Goal: Task Accomplishment & Management: Manage account settings

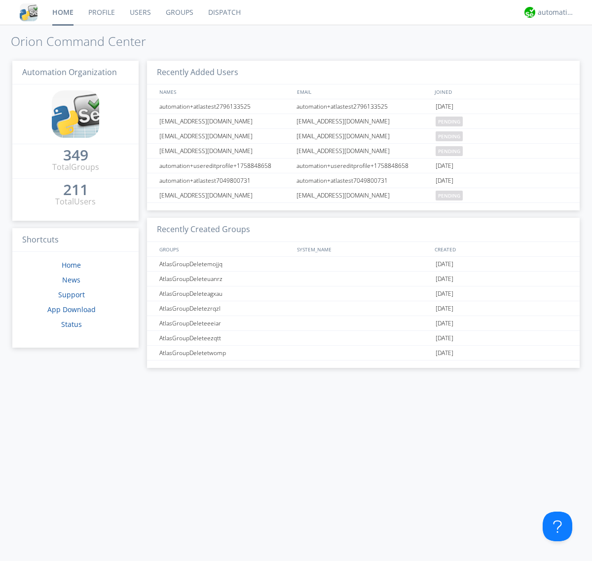
click at [179, 12] on link "Groups" at bounding box center [179, 12] width 42 height 25
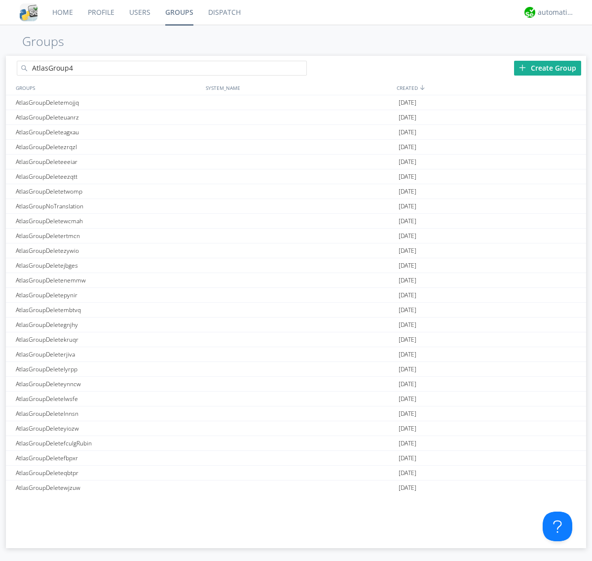
type input "AtlasGroup4"
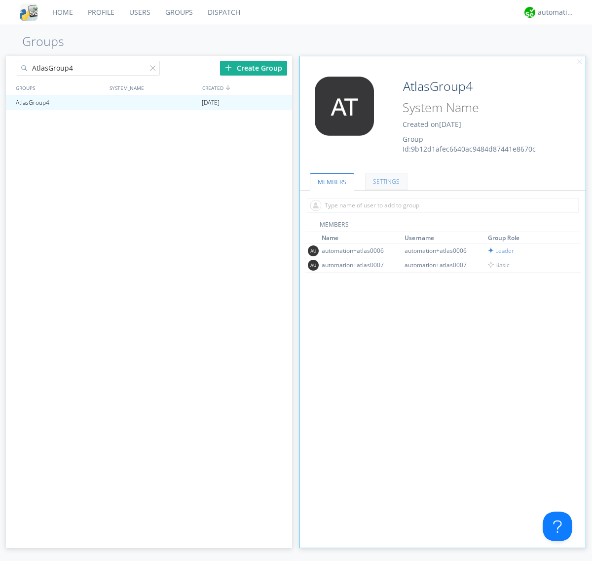
click at [385, 181] on link "SETTINGS" at bounding box center [386, 181] width 42 height 17
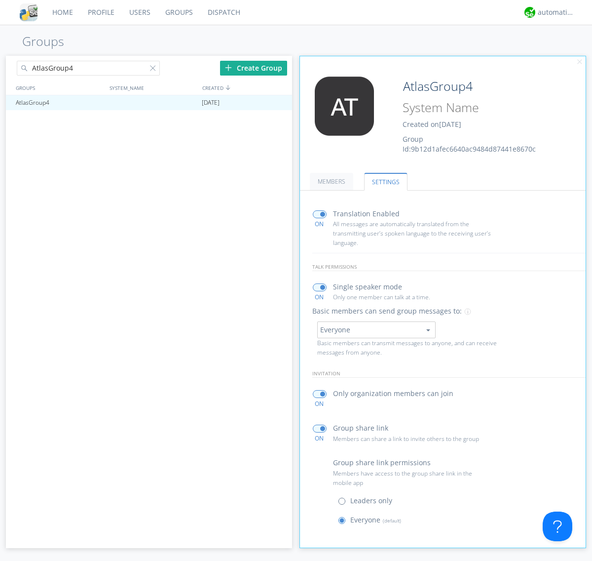
click at [376, 329] on button "Everyone" at bounding box center [376, 329] width 118 height 17
click at [0, 0] on link "Leaders only" at bounding box center [0, 0] width 0 height 0
click at [554, 12] on div "automation+atlas" at bounding box center [556, 12] width 37 height 10
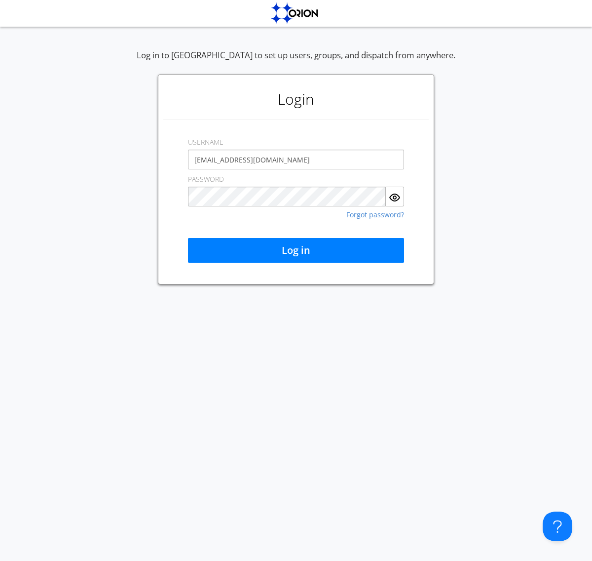
type input "[EMAIL_ADDRESS][DOMAIN_NAME]"
click at [296, 250] on button "Log in" at bounding box center [296, 250] width 216 height 25
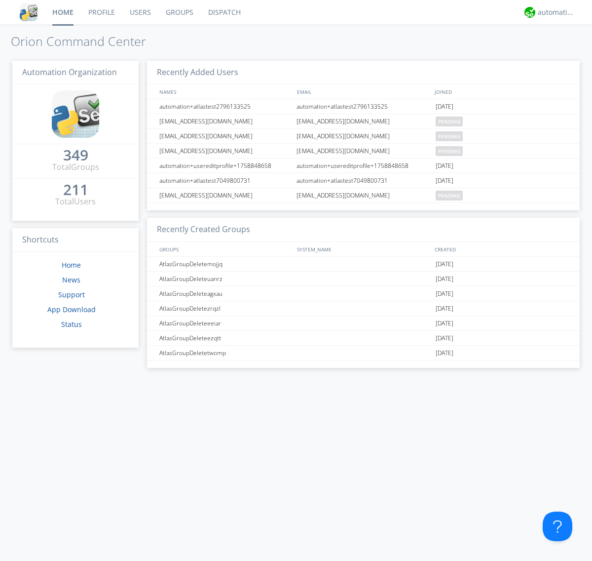
click at [179, 12] on link "Groups" at bounding box center [179, 12] width 42 height 25
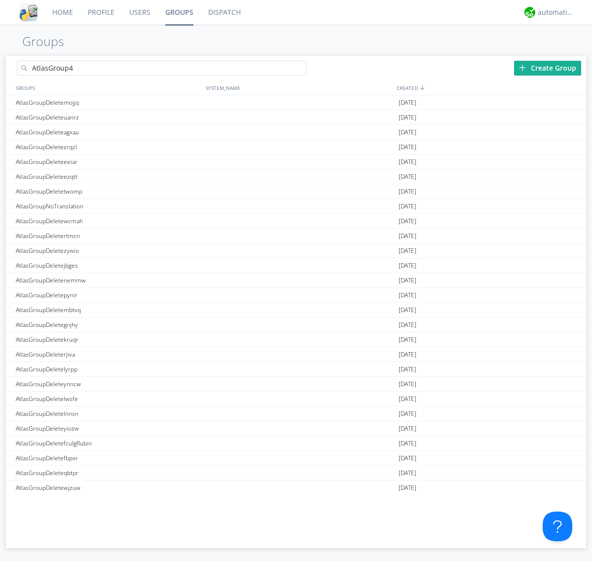
type input "AtlasGroup4"
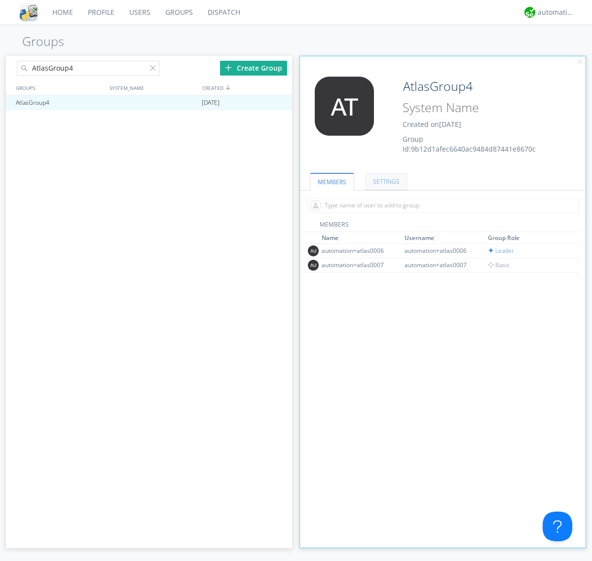
click at [385, 181] on link "SETTINGS" at bounding box center [386, 181] width 42 height 17
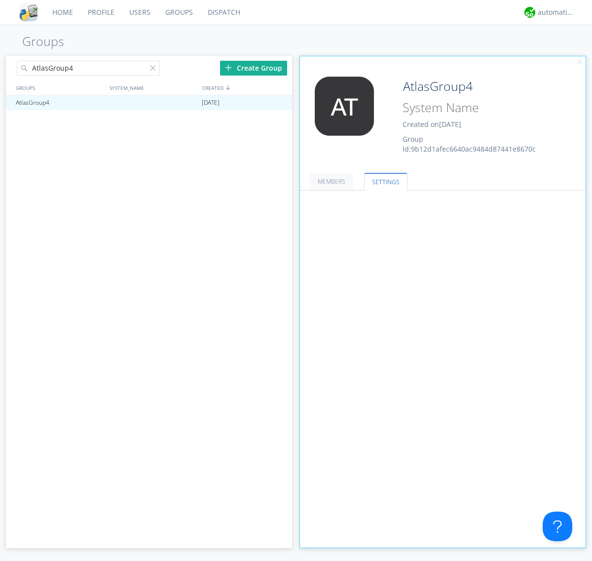
click at [0, 0] on button "Leaders only" at bounding box center [0, 0] width 0 height 0
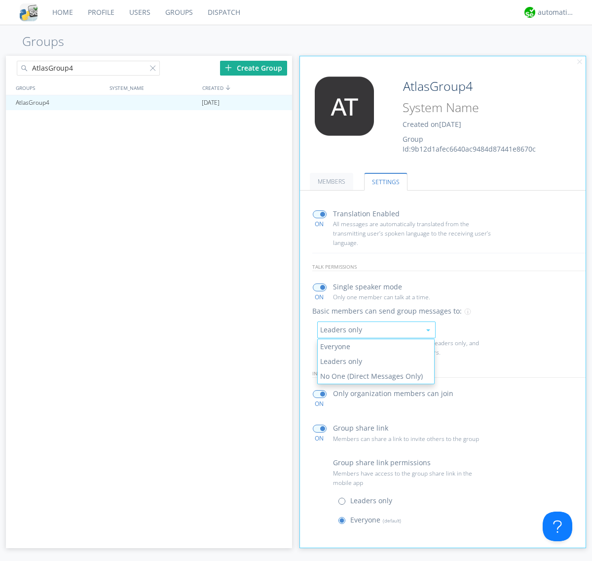
click at [376, 376] on link "No One (Direct Messages Only)" at bounding box center [376, 376] width 117 height 15
click at [376, 329] on button "No One (Direct Messages Only)" at bounding box center [376, 329] width 118 height 17
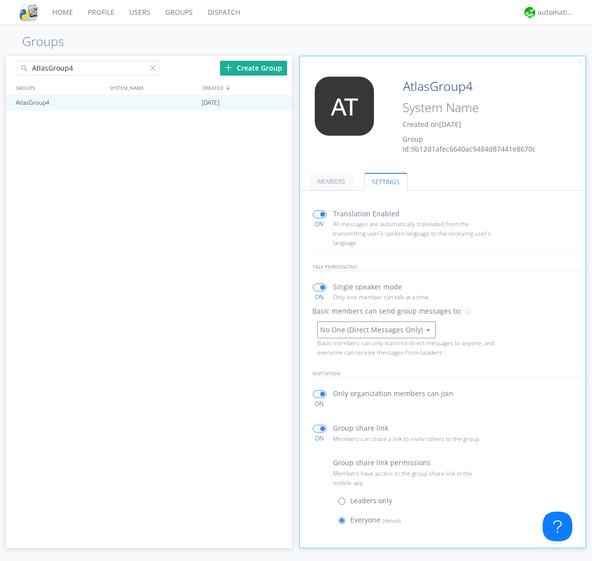
click at [0, 0] on link "Everyone" at bounding box center [0, 0] width 0 height 0
click at [554, 12] on div "automation+atlas" at bounding box center [556, 12] width 37 height 10
